Goal: Browse casually

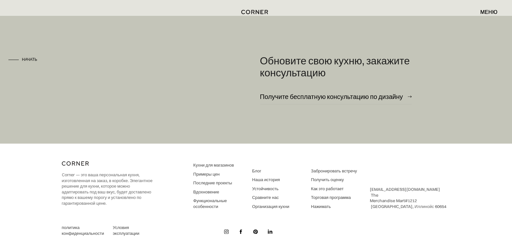
scroll to position [4288, 0]
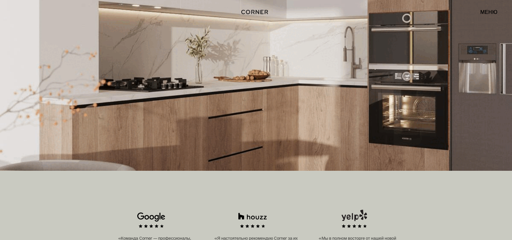
scroll to position [203, 0]
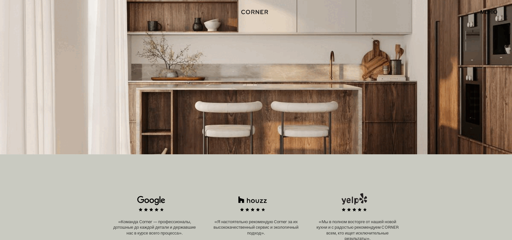
click at [277, 98] on img at bounding box center [256, 66] width 512 height 178
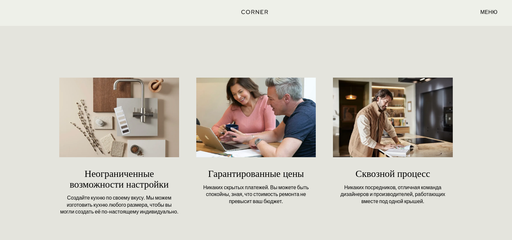
scroll to position [2997, 0]
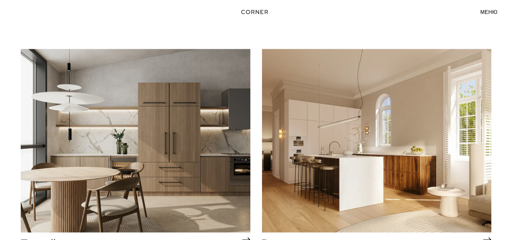
scroll to position [1679, 0]
